Goal: Communication & Community: Participate in discussion

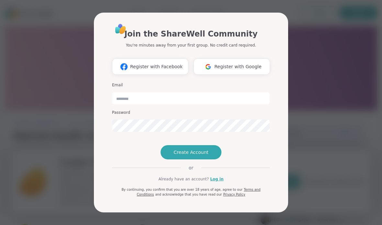
click at [234, 62] on button "Register with Google" at bounding box center [231, 67] width 76 height 16
click at [21, 120] on div "Join the ShareWell Community You're minutes away from your first group. No cred…" at bounding box center [191, 112] width 374 height 225
click at [29, 96] on div "Join the ShareWell Community You're minutes away from your first group. No cred…" at bounding box center [191, 112] width 374 height 225
click at [213, 182] on link "Log in" at bounding box center [216, 179] width 13 height 6
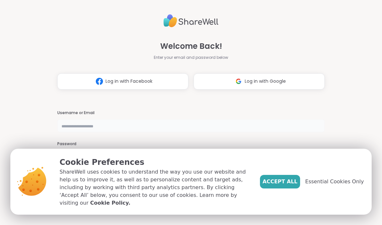
click at [101, 119] on input "text" at bounding box center [190, 125] width 267 height 13
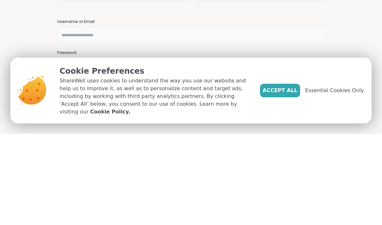
type input "*"
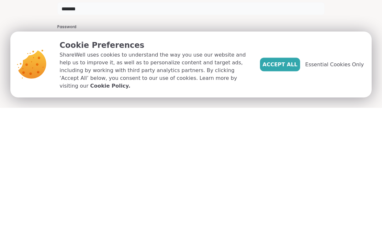
type input "*******"
click at [334, 178] on span "Essential Cookies Only" at bounding box center [334, 182] width 59 height 8
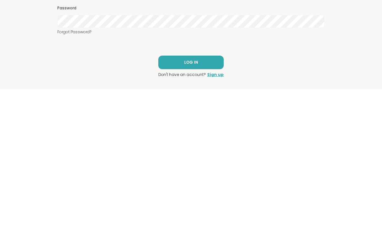
click at [76, 165] on link "Forgot Password?" at bounding box center [190, 168] width 267 height 6
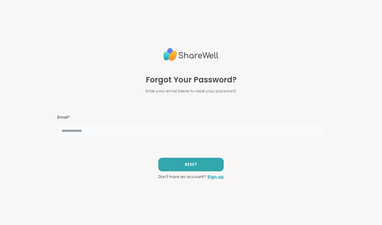
click at [92, 133] on input "text" at bounding box center [190, 130] width 267 height 13
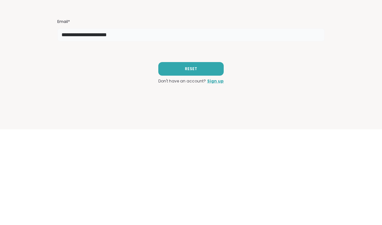
type input "**********"
click at [195, 162] on span "RESET" at bounding box center [191, 165] width 12 height 6
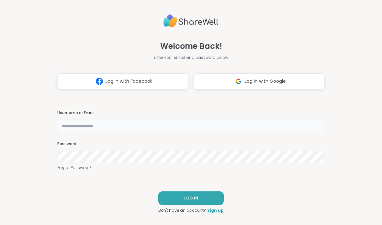
click at [103, 125] on input "text" at bounding box center [190, 125] width 267 height 13
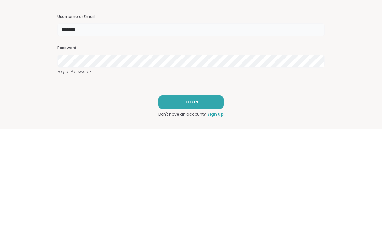
type input "*******"
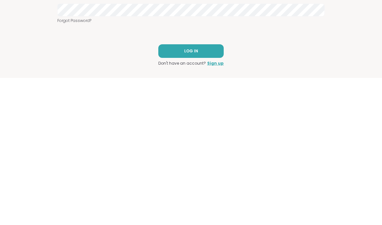
click at [192, 195] on span "LOG IN" at bounding box center [191, 198] width 14 height 6
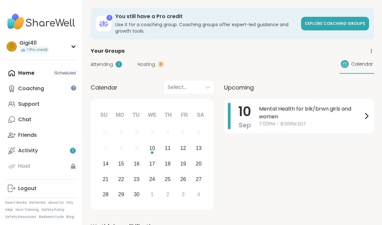
click at [303, 119] on span "Mental Health for blk/brwn girls and women" at bounding box center [310, 113] width 103 height 16
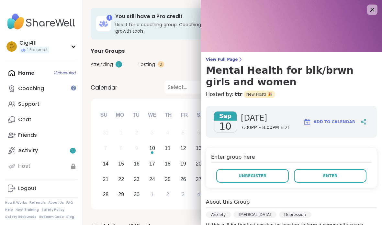
click at [336, 172] on button "Enter" at bounding box center [330, 176] width 72 height 14
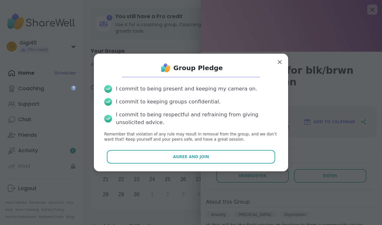
click at [200, 159] on span "Agree and Join" at bounding box center [191, 157] width 36 height 6
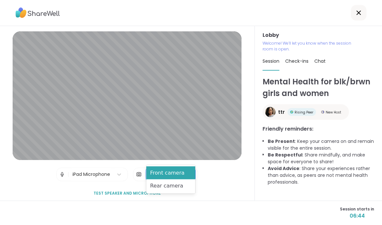
scroll to position [26, 0]
